Goal: Task Accomplishment & Management: Complete application form

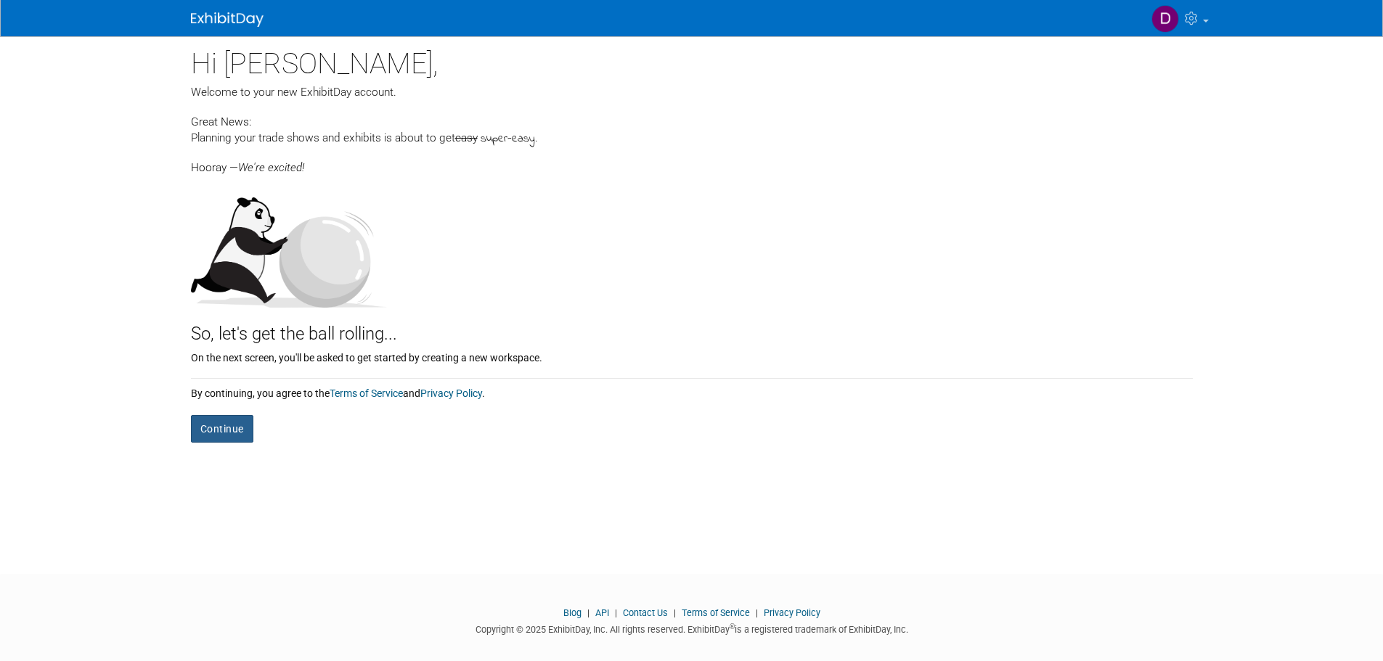
click at [215, 433] on button "Continue" at bounding box center [222, 429] width 62 height 28
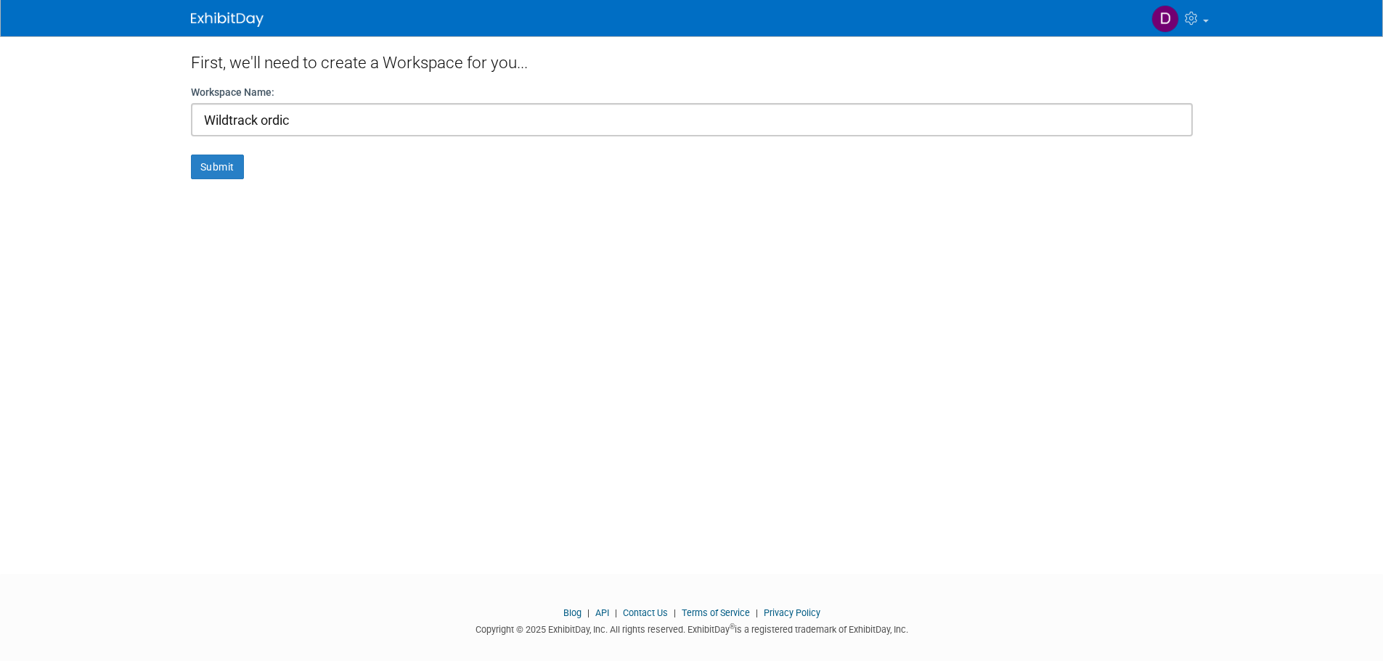
click at [256, 120] on input "Wildtrack ordic" at bounding box center [692, 119] width 1002 height 33
drag, startPoint x: 263, startPoint y: 117, endPoint x: 308, endPoint y: 120, distance: 44.4
click at [266, 117] on input "Wildtrack ordic" at bounding box center [692, 119] width 1002 height 33
type input "Wildtrack Nordic"
click at [213, 162] on button "Submit" at bounding box center [217, 167] width 53 height 25
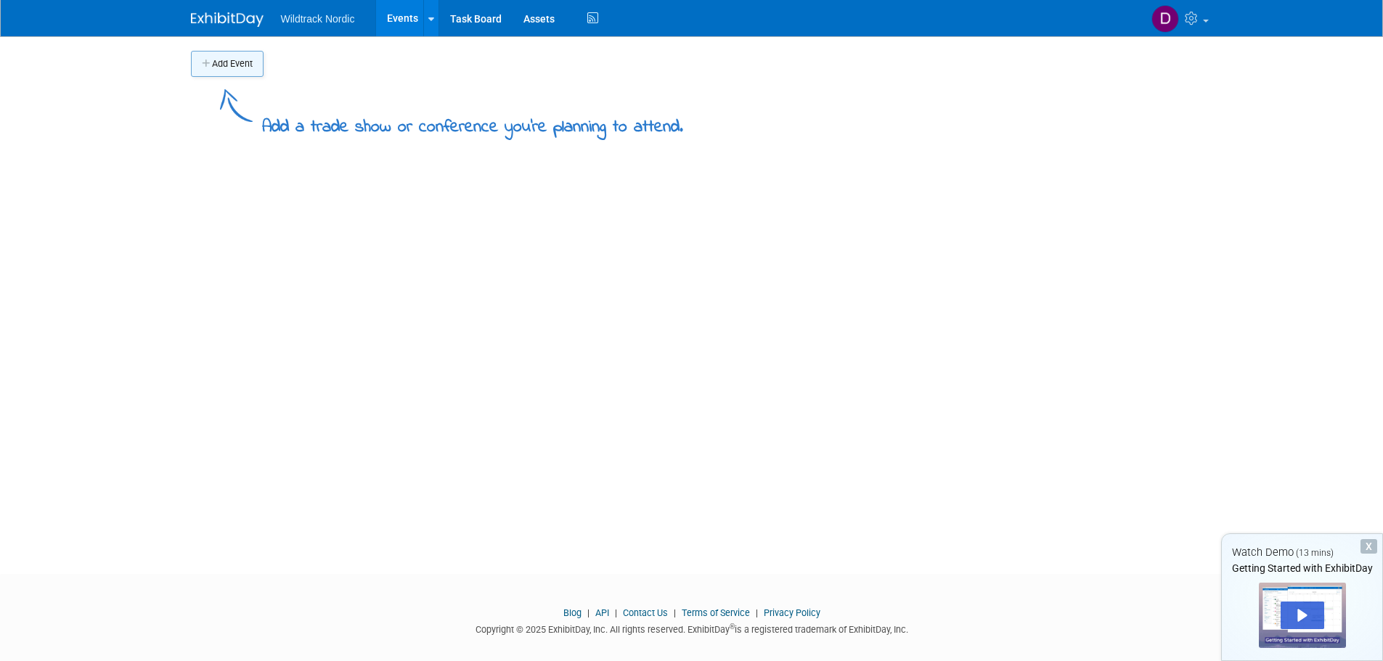
click at [226, 62] on button "Add Event" at bounding box center [227, 64] width 73 height 26
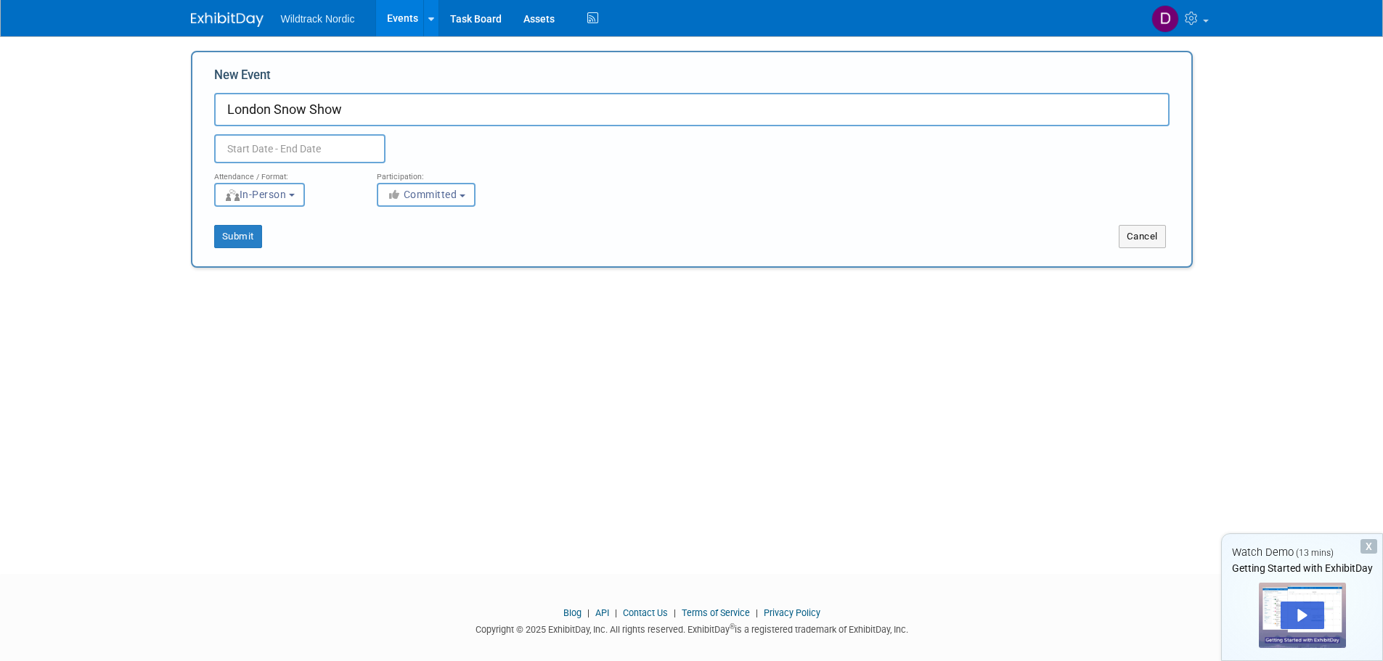
type input "London Snow Show"
click at [322, 147] on input "text" at bounding box center [299, 148] width 171 height 29
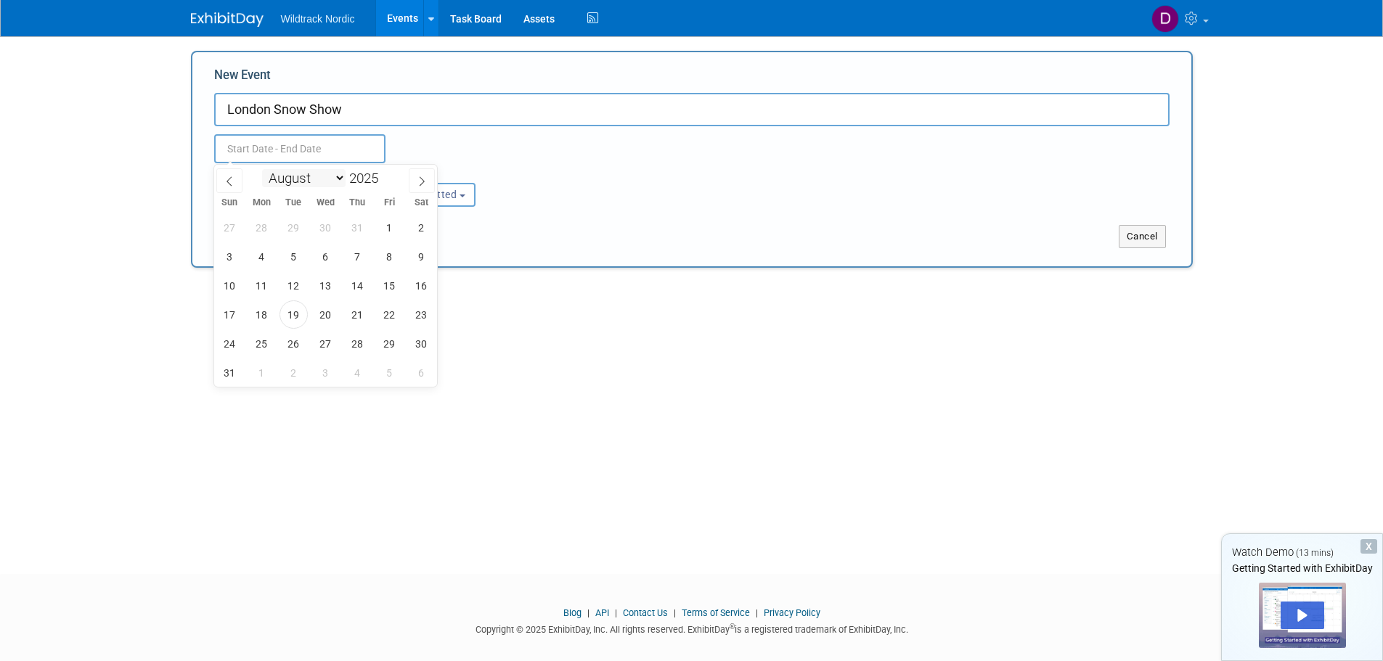
click at [343, 178] on select "January February March April May June July August September October November De…" at bounding box center [303, 178] width 83 height 18
select select "9"
click at [262, 169] on select "January February March April May June July August September October November De…" at bounding box center [303, 178] width 83 height 18
click at [418, 285] on span "18" at bounding box center [421, 285] width 28 height 28
click at [228, 319] on span "19" at bounding box center [230, 315] width 28 height 28
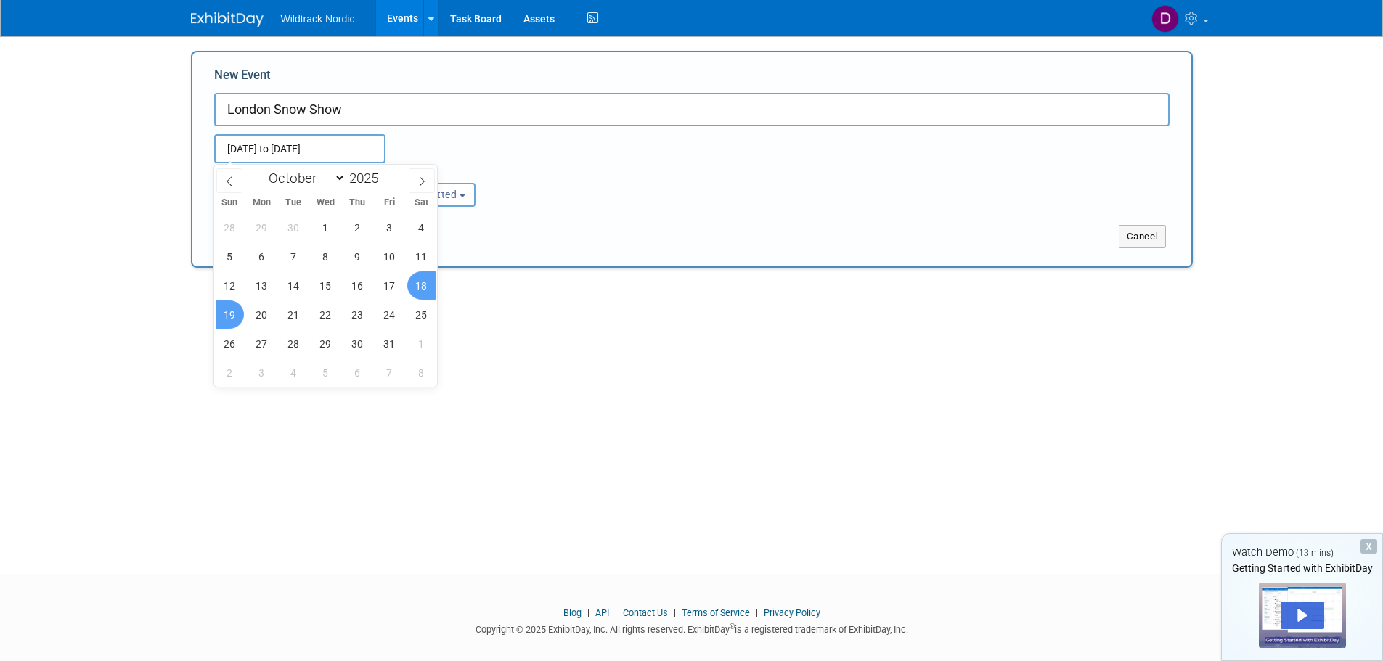
type input "Oct 18, 2025 to Oct 19, 2025"
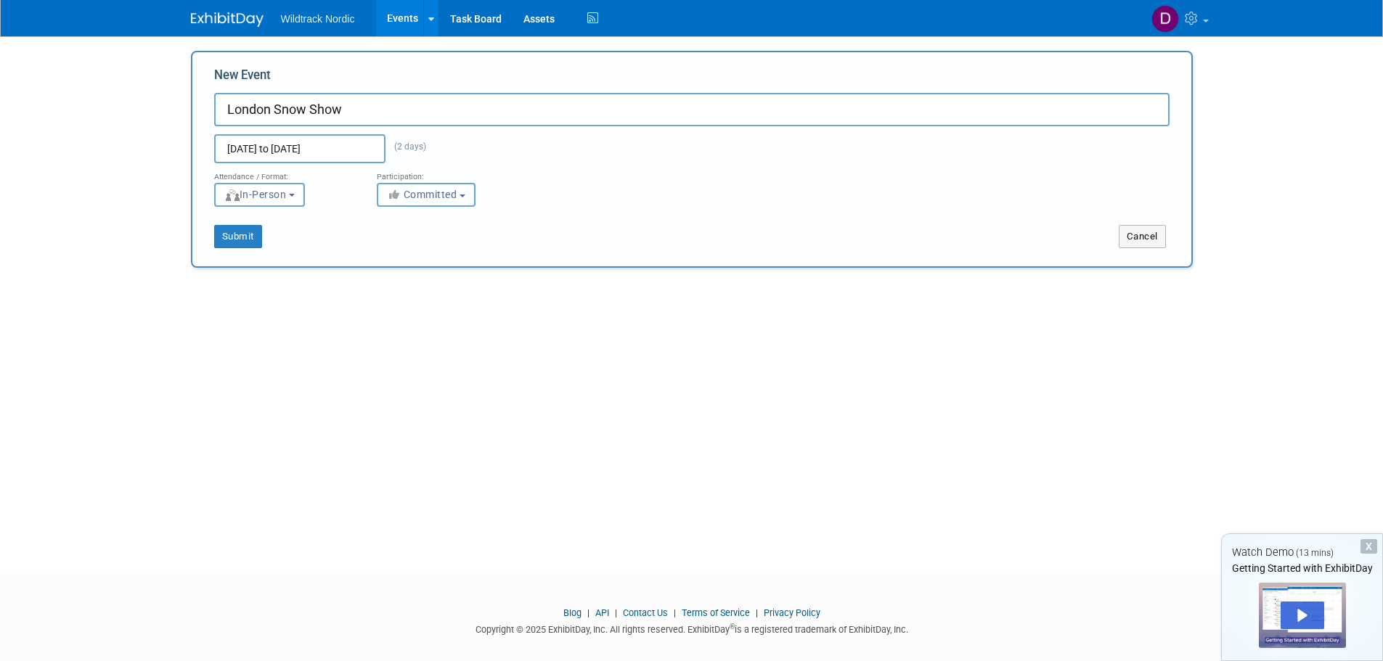
click at [470, 195] on button "Committed" at bounding box center [426, 195] width 99 height 24
click at [230, 240] on button "Submit" at bounding box center [238, 236] width 48 height 23
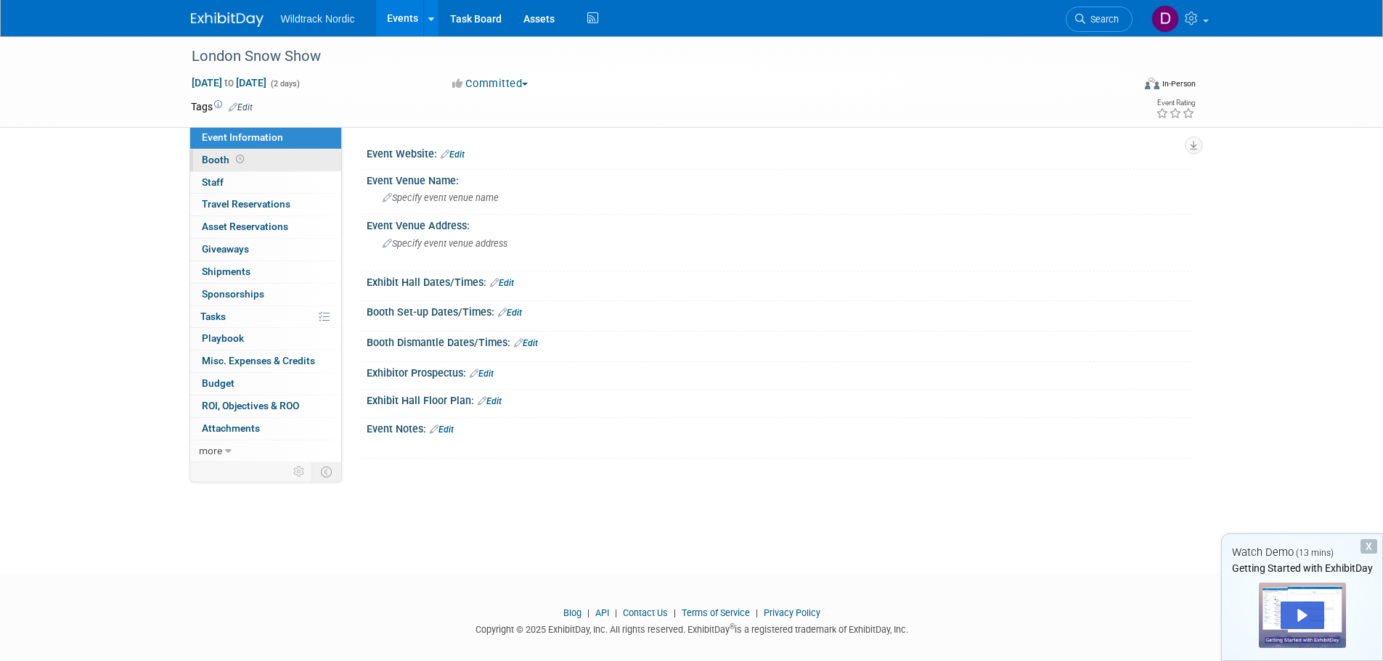
click at [224, 160] on span "Booth" at bounding box center [224, 160] width 45 height 12
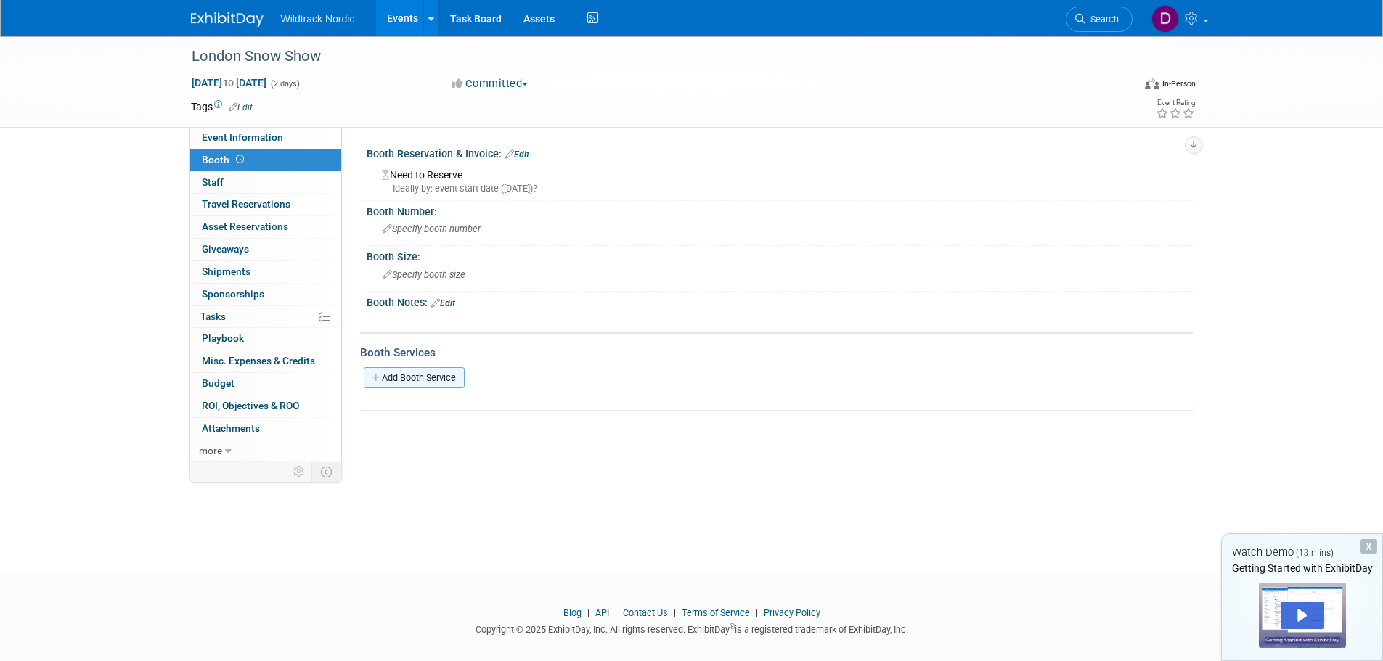
click at [390, 375] on link "Add Booth Service" at bounding box center [414, 377] width 101 height 21
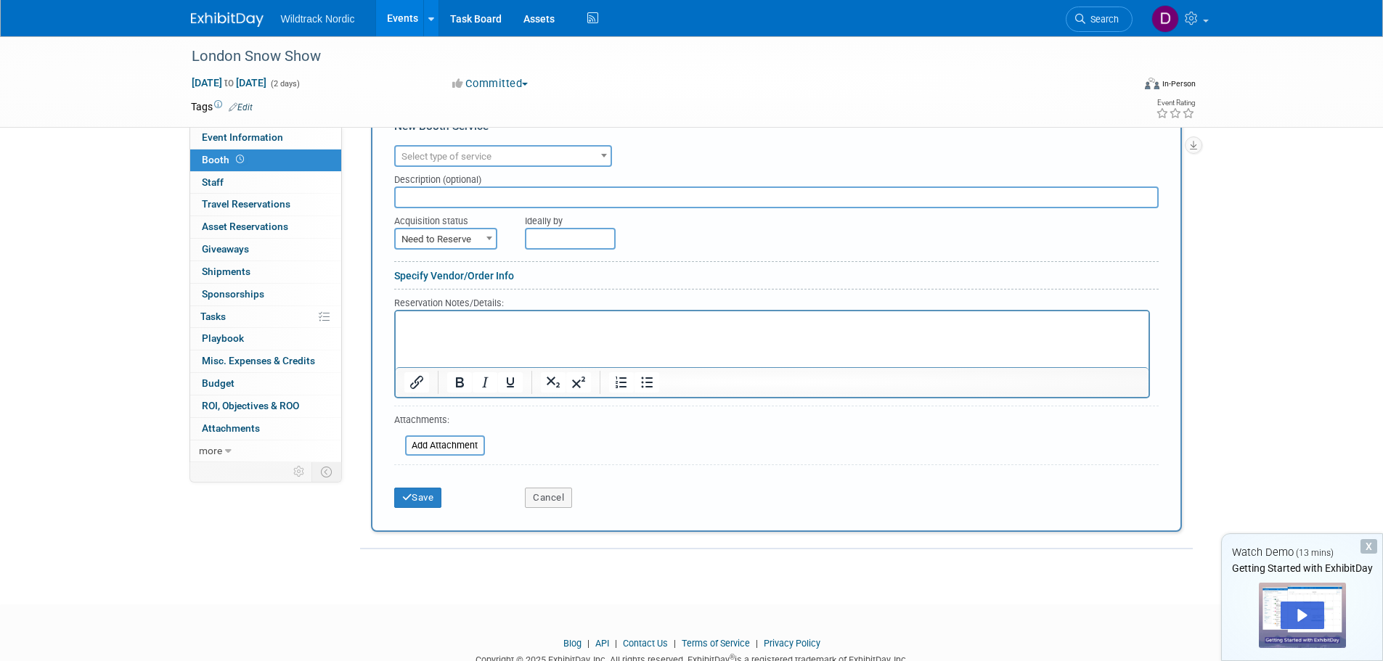
scroll to position [290, 0]
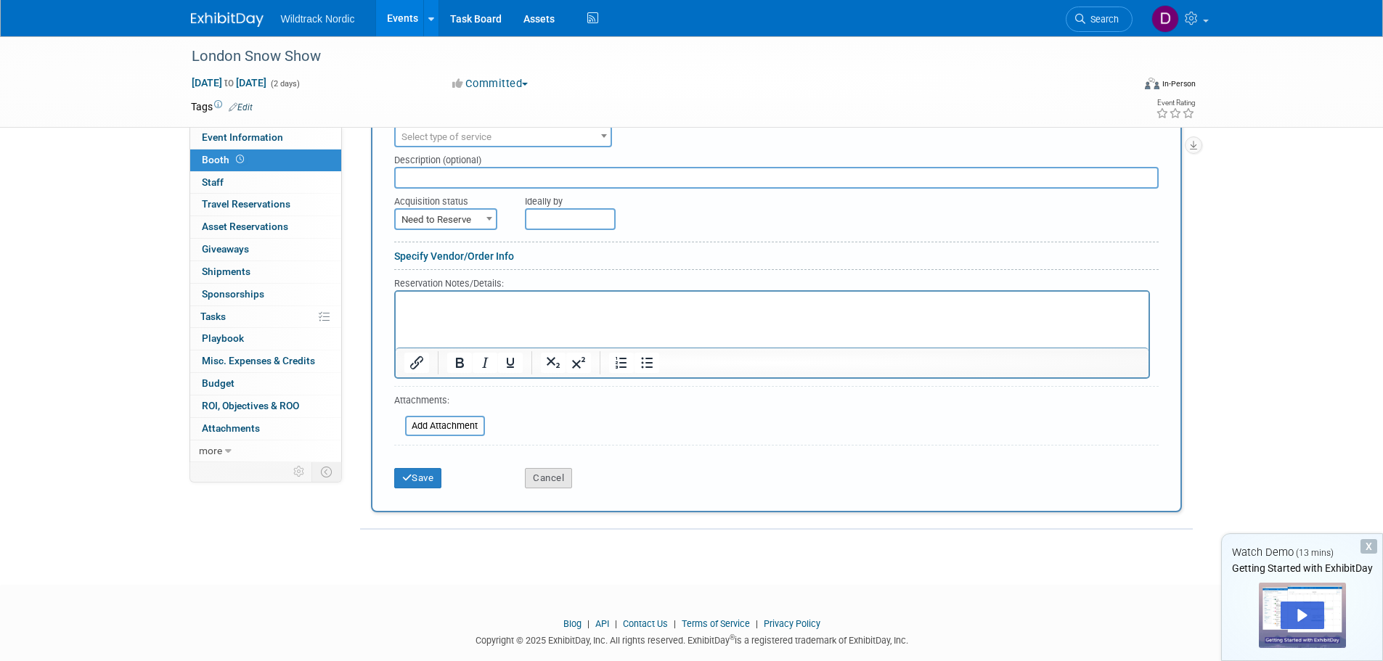
click at [545, 478] on button "Cancel" at bounding box center [548, 478] width 47 height 20
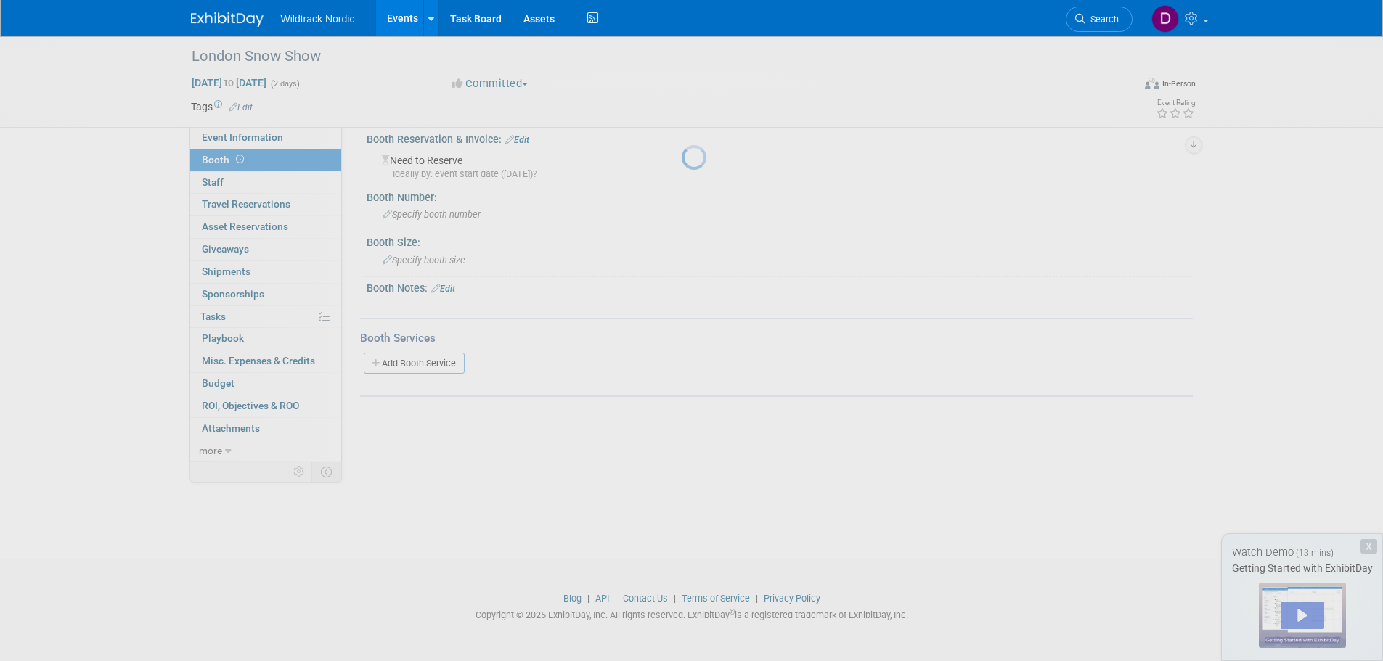
scroll to position [15, 0]
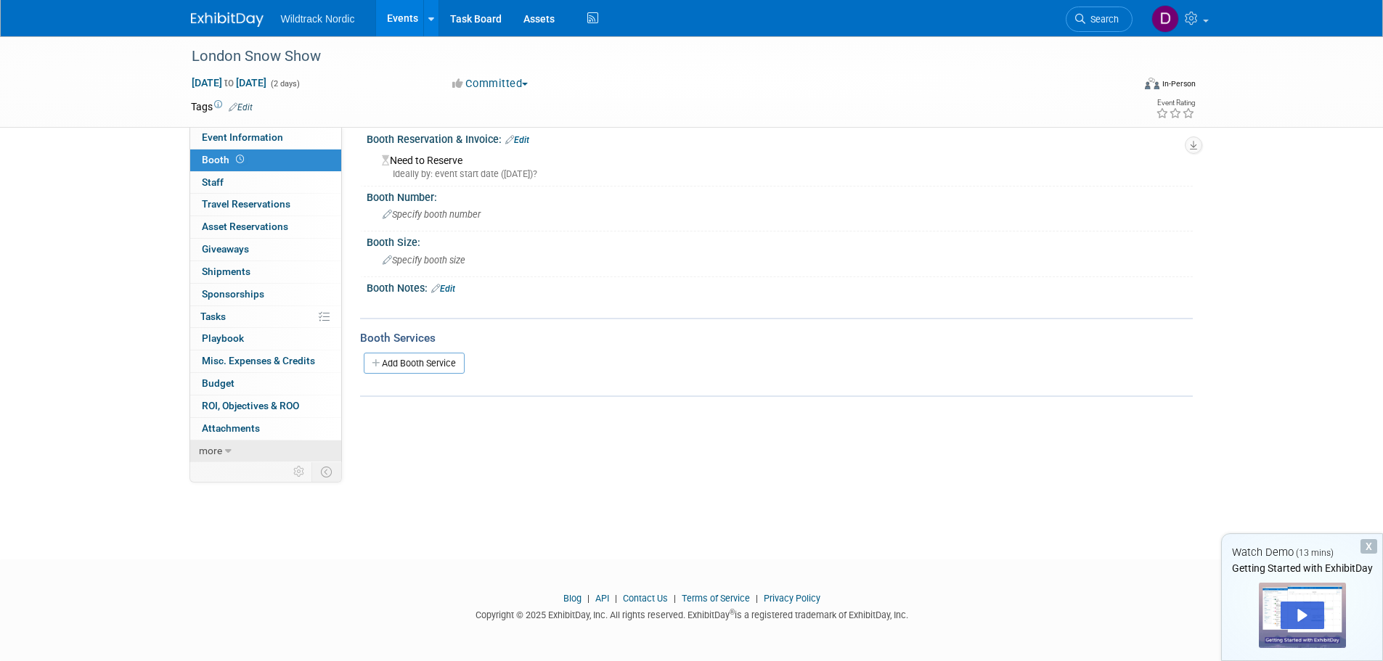
click at [218, 450] on span "more" at bounding box center [210, 451] width 23 height 12
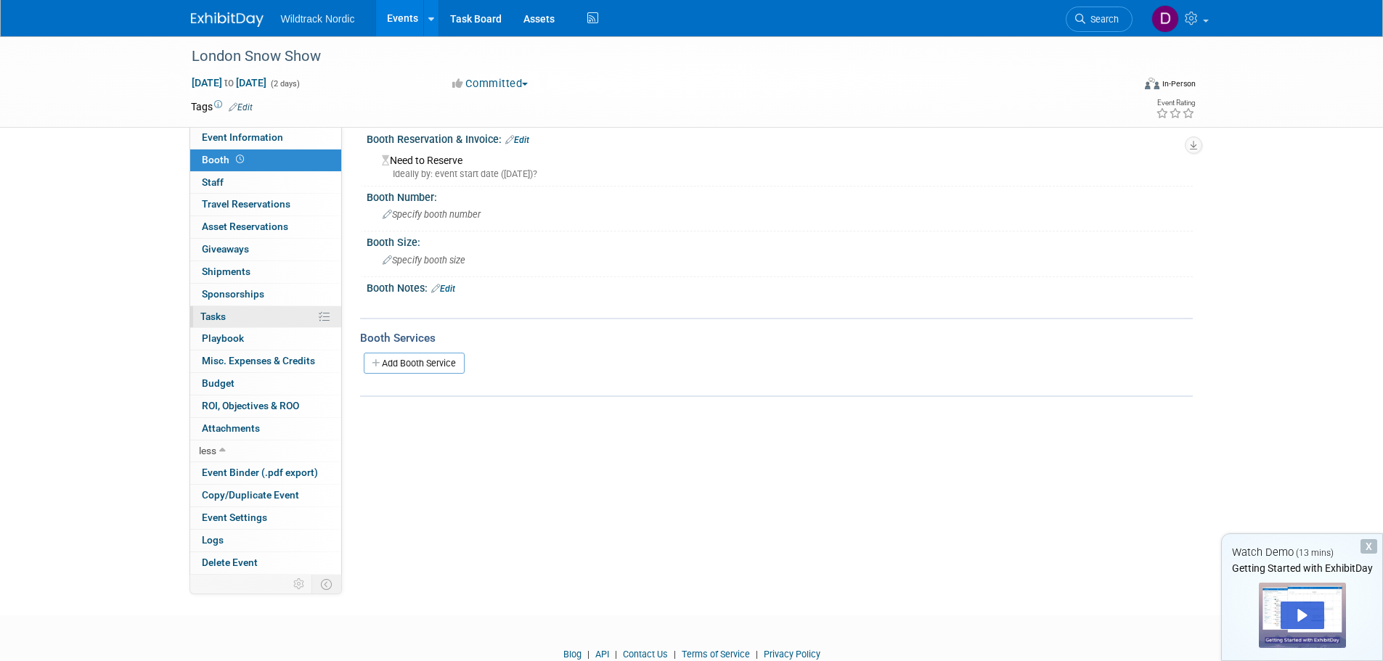
scroll to position [0, 0]
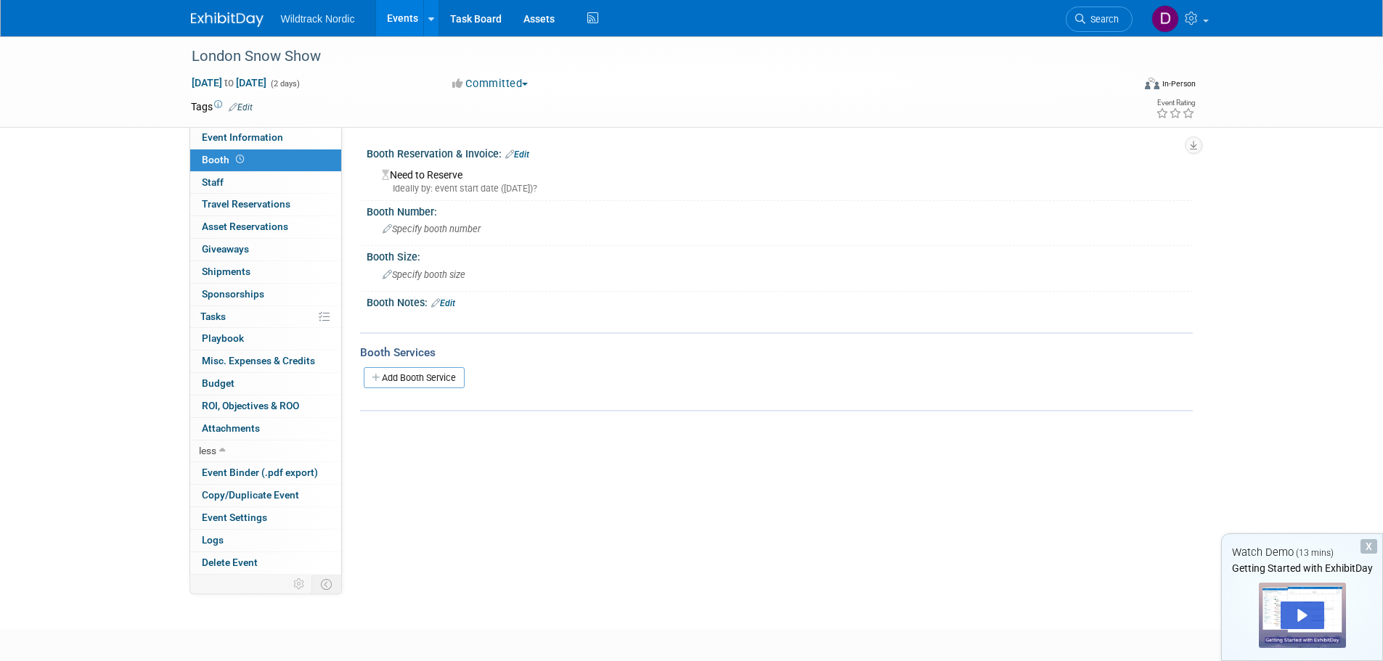
click at [1308, 234] on div "London Snow Show Oct 18, 2025 to Oct 19, 2025 (2 days) Oct 18, 2025 to Oct 19, …" at bounding box center [691, 320] width 1383 height 568
click at [536, 16] on link "Assets" at bounding box center [538, 18] width 53 height 36
click at [486, 19] on link "Task Board" at bounding box center [475, 18] width 73 height 36
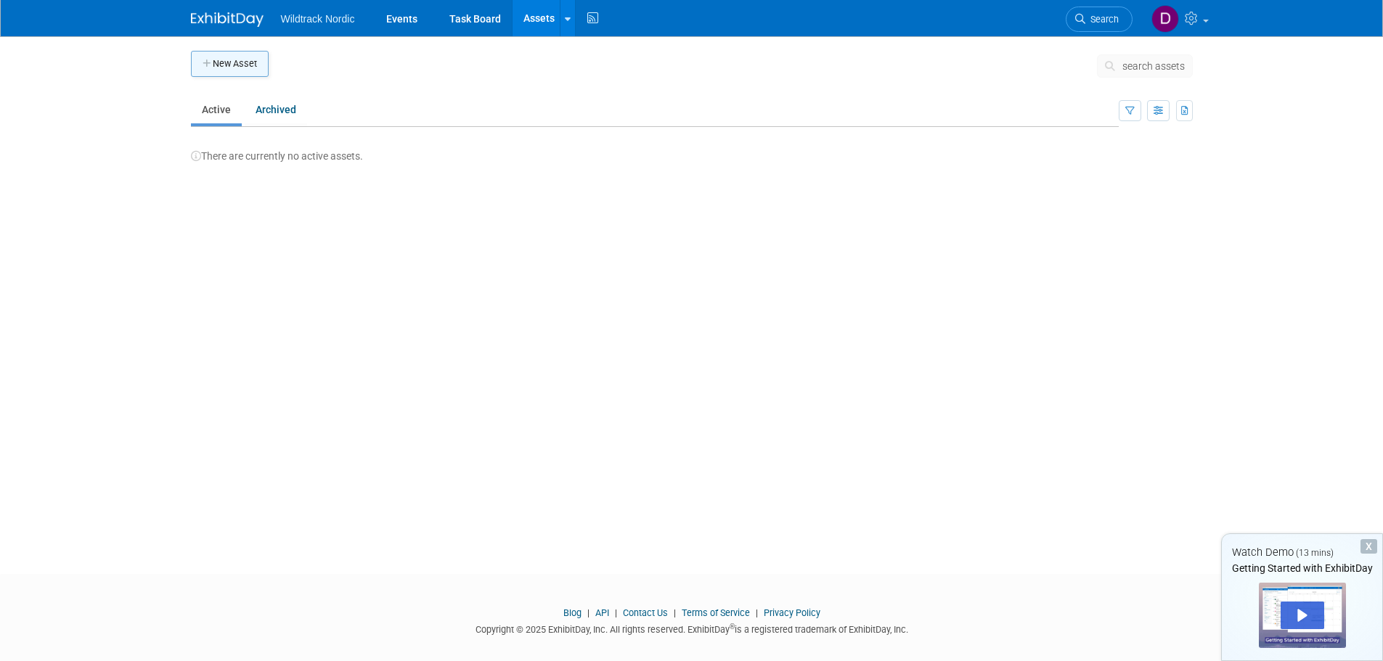
click at [241, 63] on button "New Asset" at bounding box center [230, 64] width 78 height 26
